Goal: Find specific page/section

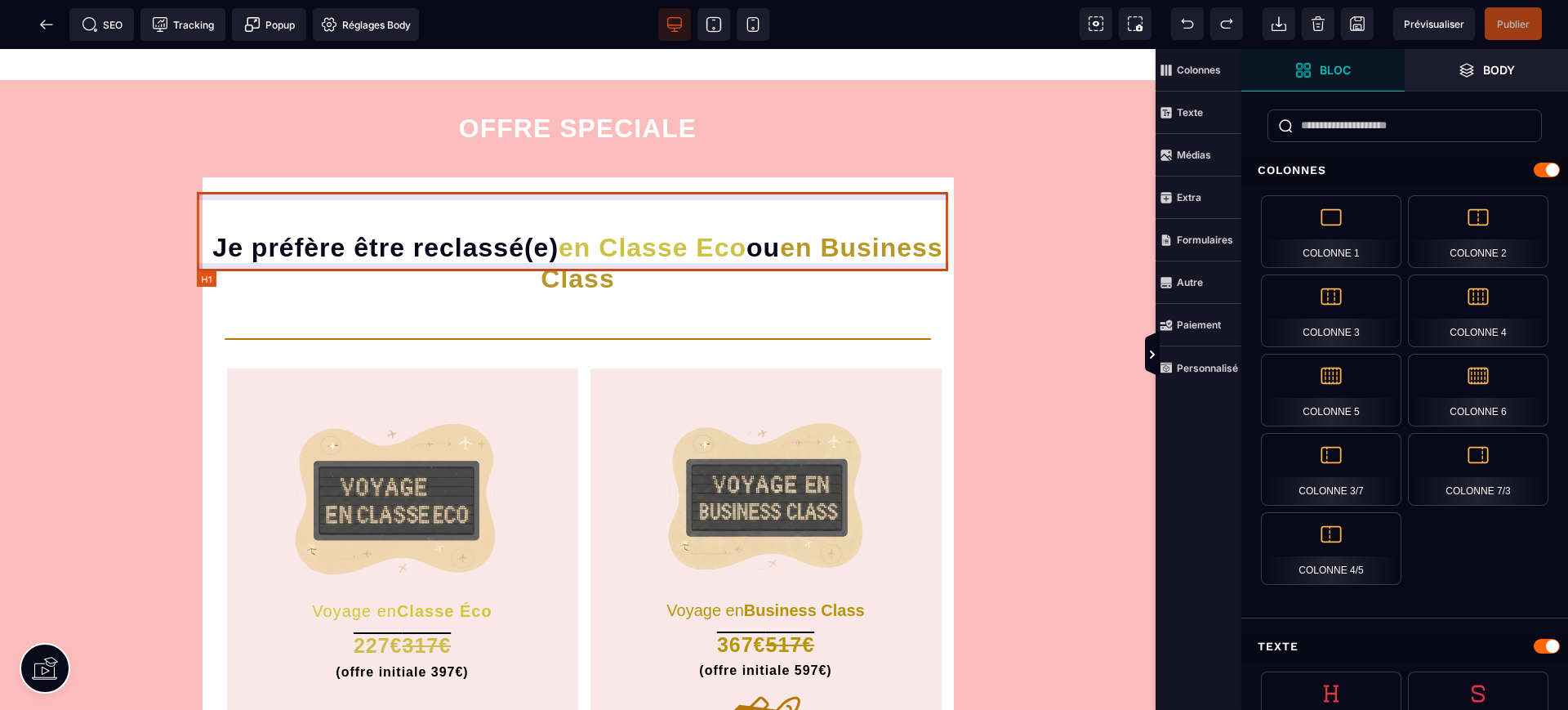
scroll to position [341, 0]
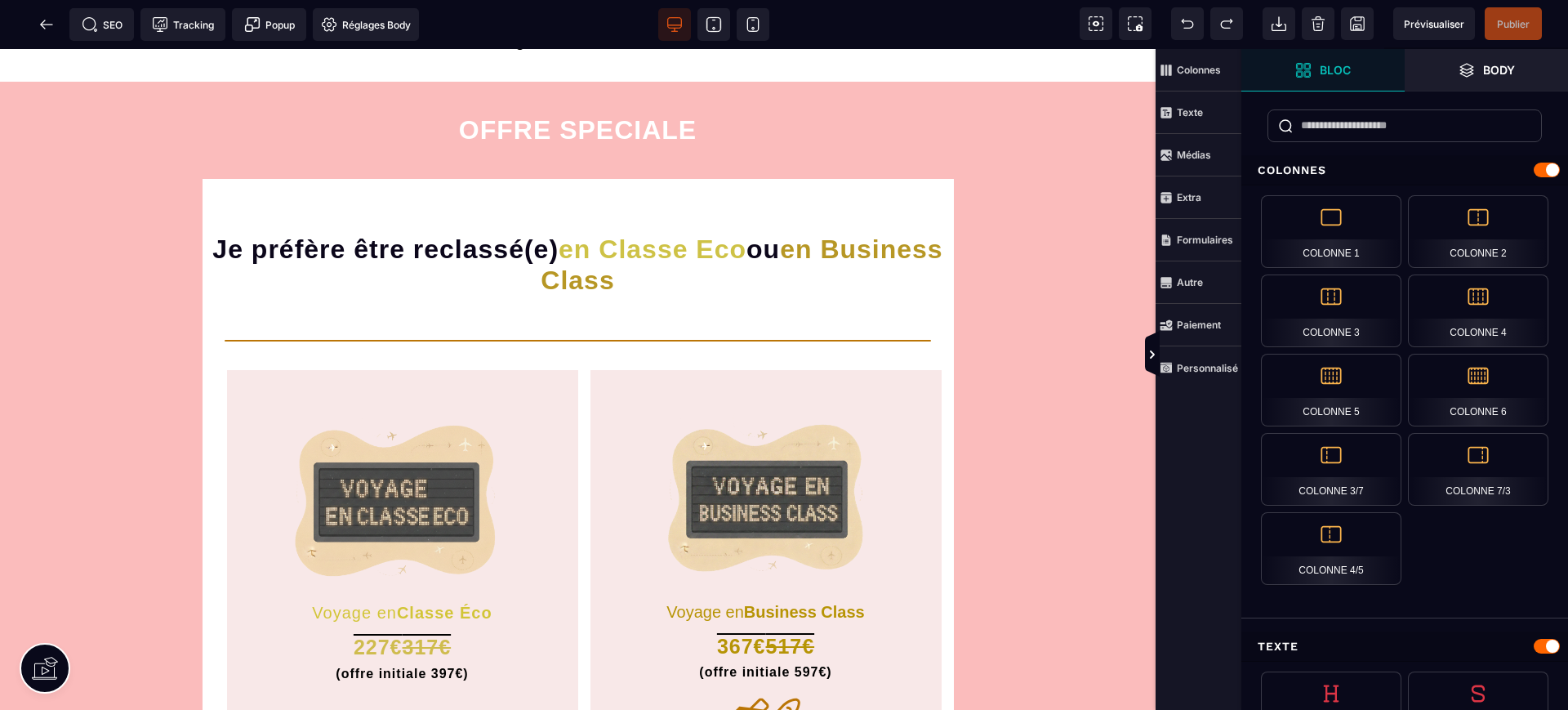
click at [42, 20] on icon at bounding box center [46, 24] width 16 height 16
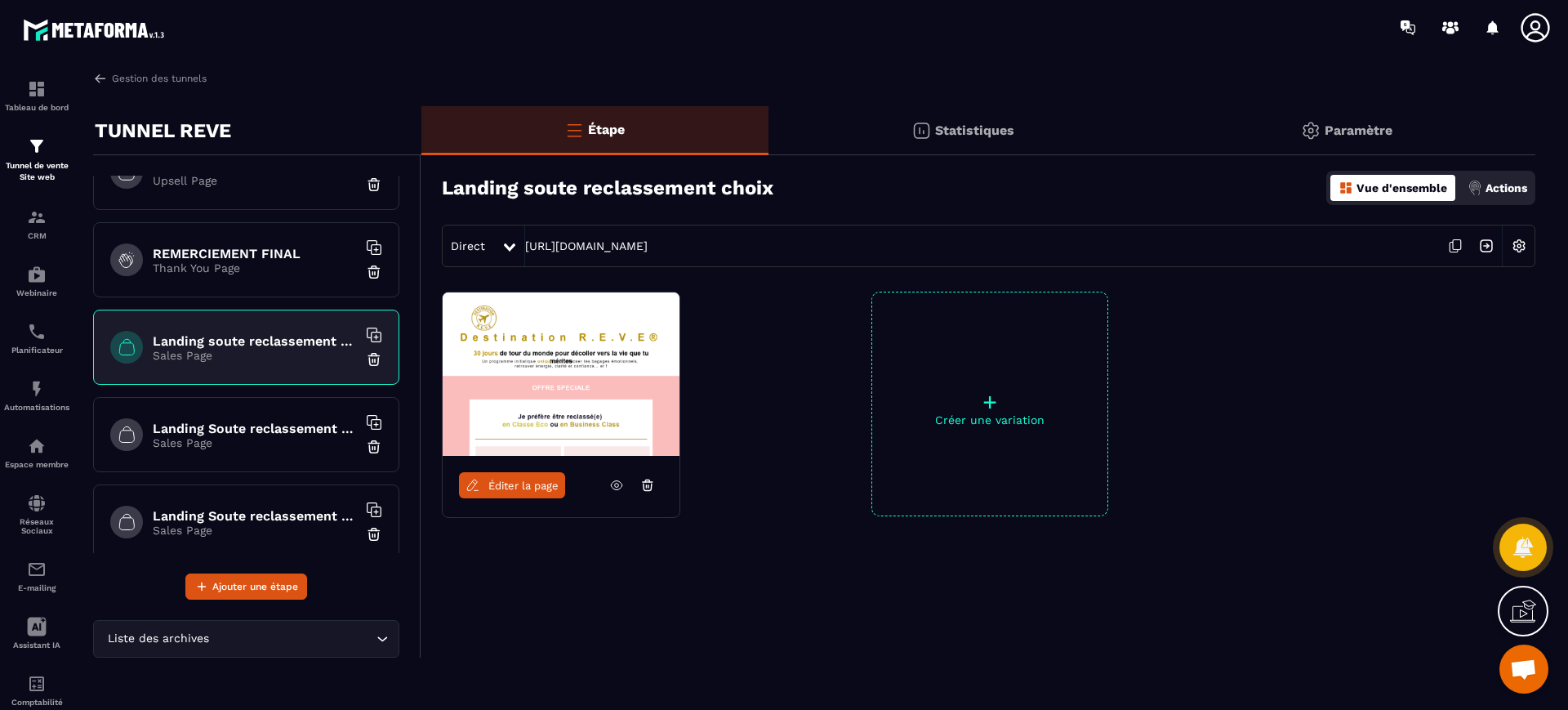
scroll to position [905, 0]
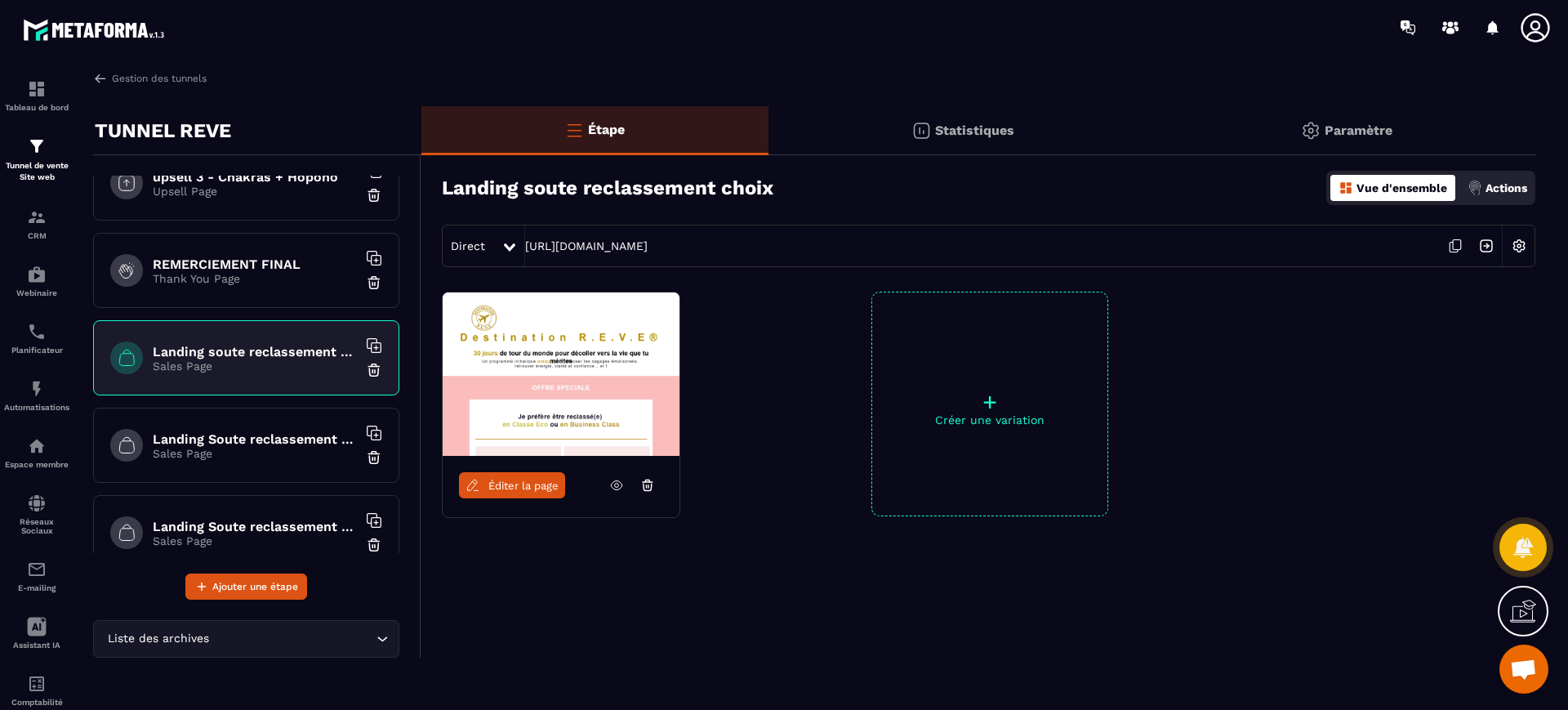
click at [510, 486] on span "Éditer la page" at bounding box center [523, 485] width 71 height 12
